Goal: Transaction & Acquisition: Download file/media

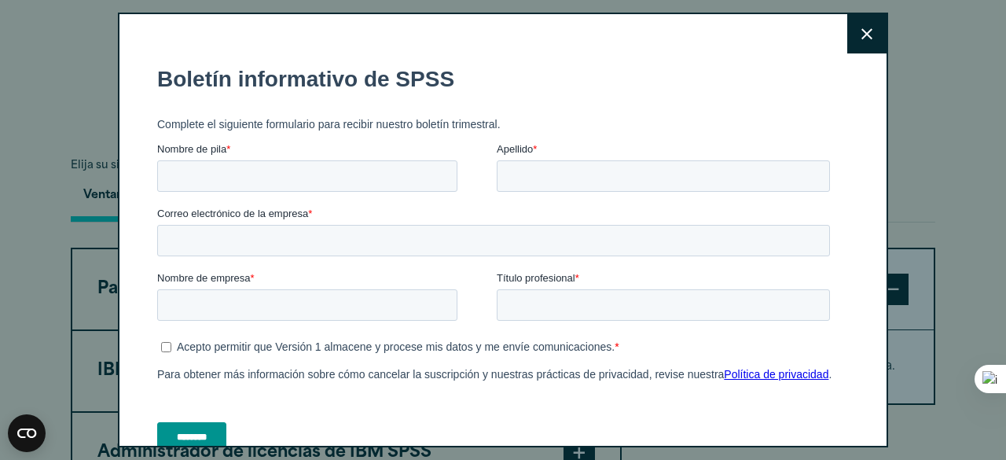
click at [847, 24] on button "Close" at bounding box center [866, 33] width 39 height 39
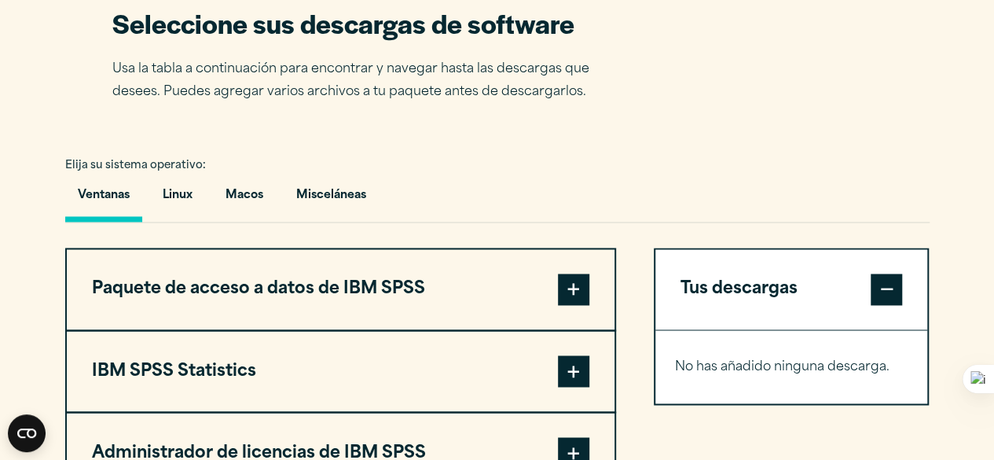
click at [757, 308] on button "Tus descargas" at bounding box center [791, 289] width 273 height 80
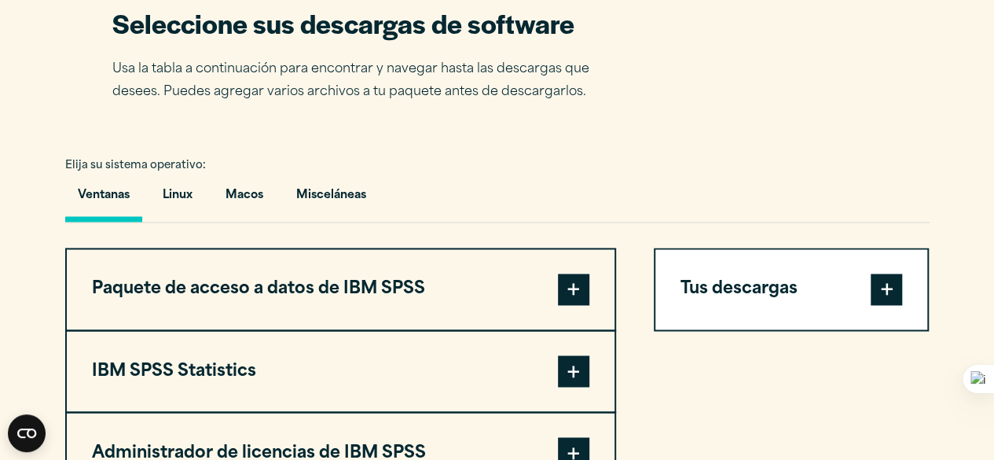
click at [897, 281] on span at bounding box center [886, 288] width 31 height 31
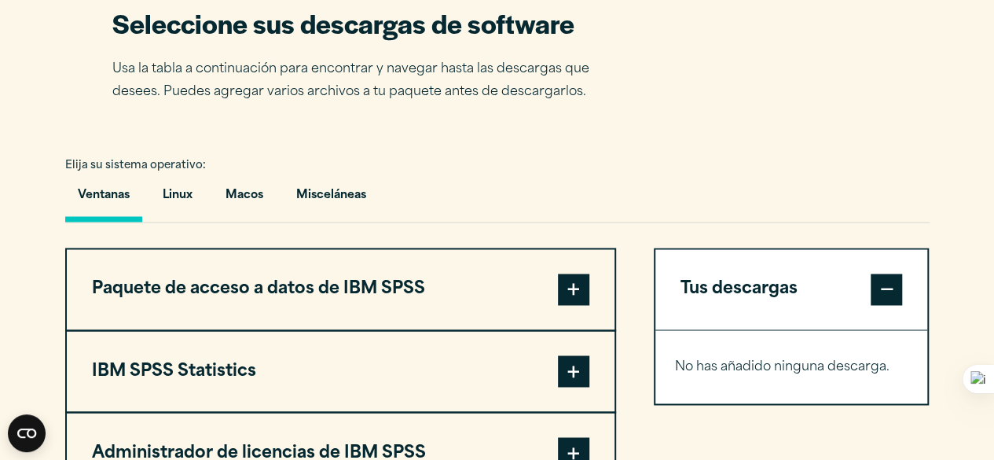
click at [239, 374] on font "IBM SPSS Statistics" at bounding box center [174, 370] width 164 height 17
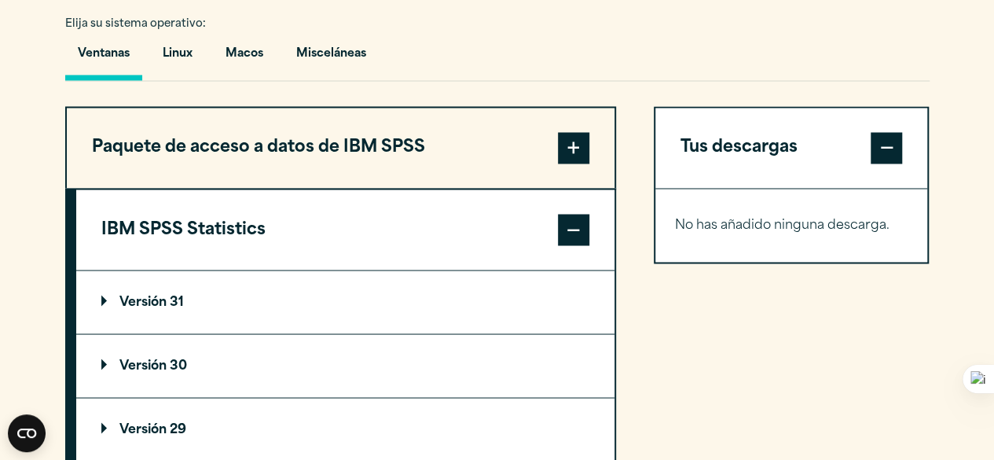
scroll to position [1271, 0]
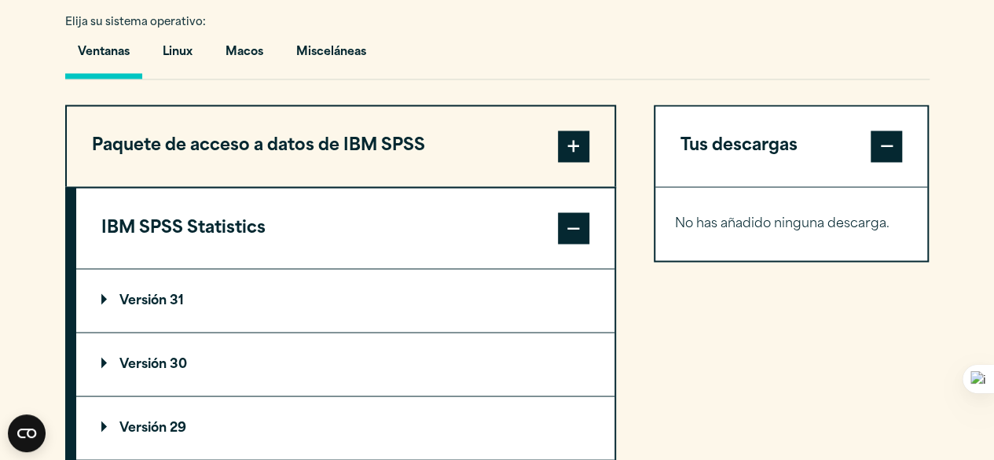
click at [166, 301] on font "Versión 31" at bounding box center [151, 300] width 64 height 13
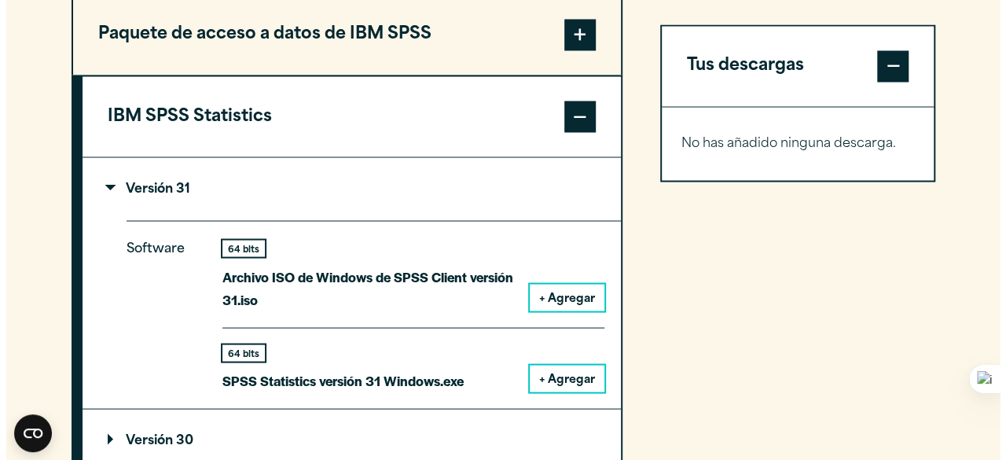
scroll to position [1384, 0]
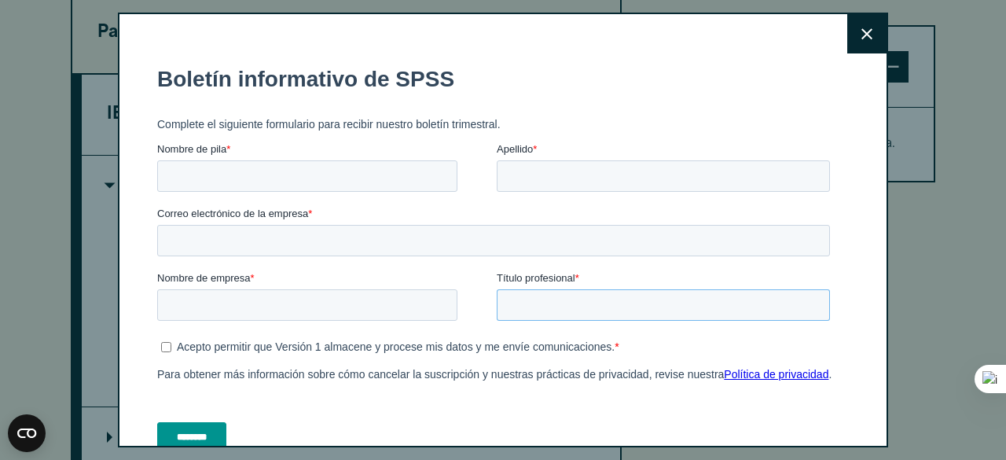
click at [560, 365] on form "Boletín informativo de SPSS Complete el siguiente formulario para recibir nuest…" at bounding box center [496, 258] width 679 height 413
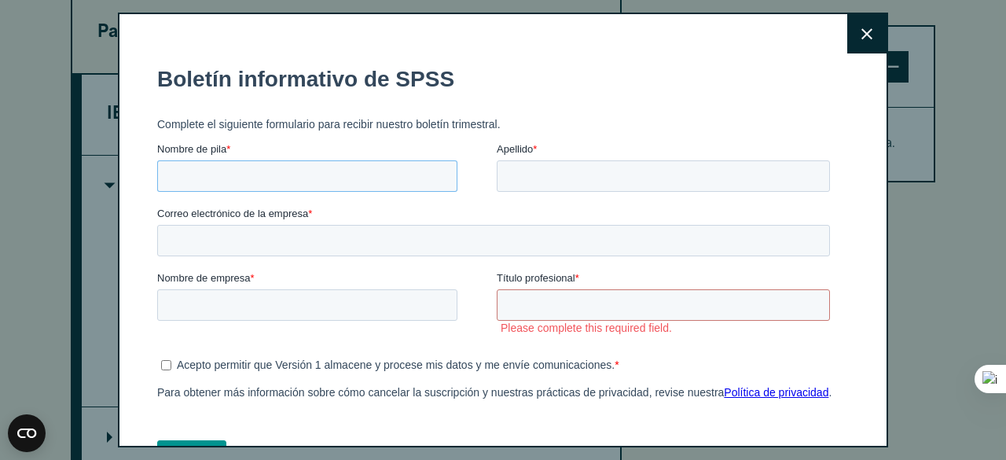
click at [218, 172] on input "Nombre de pila *" at bounding box center [307, 175] width 300 height 31
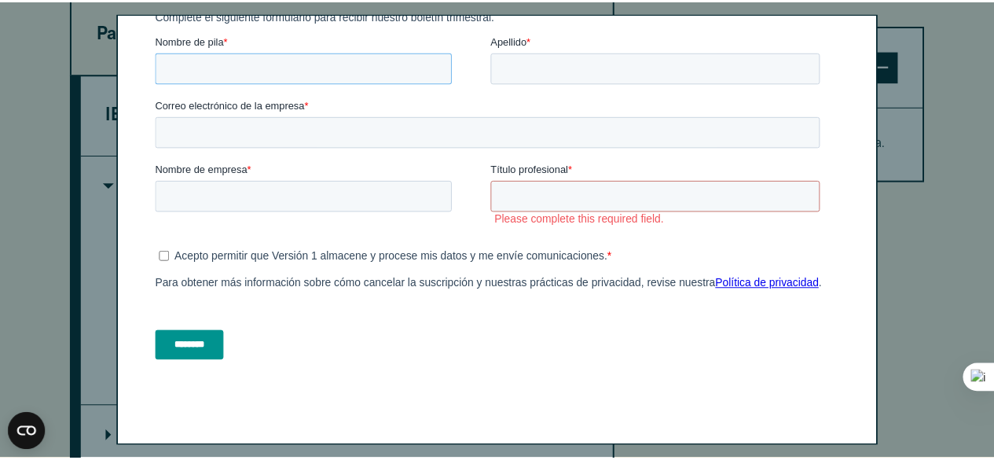
scroll to position [118, 0]
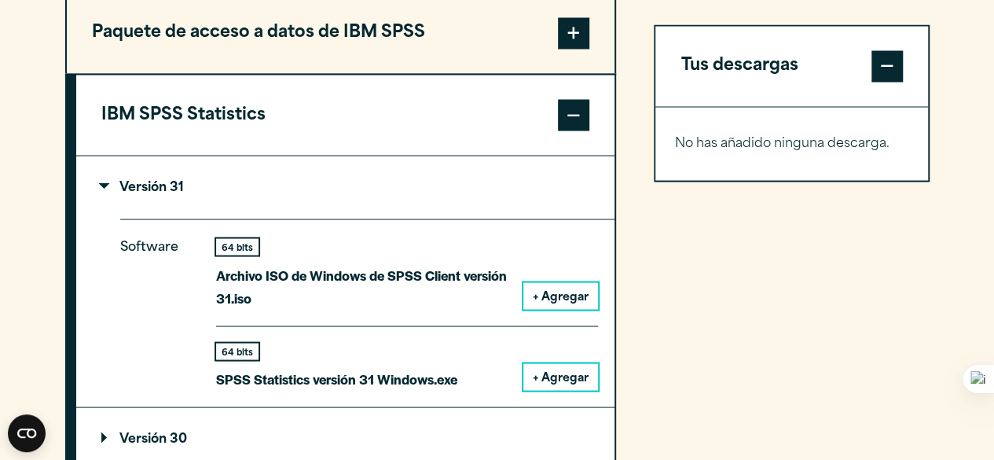
click at [970, 158] on div "Close" at bounding box center [497, 230] width 994 height 460
